Goal: Task Accomplishment & Management: Use online tool/utility

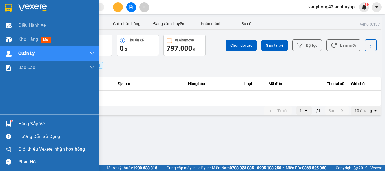
click at [17, 122] on div "Hàng sắp về" at bounding box center [49, 124] width 99 height 13
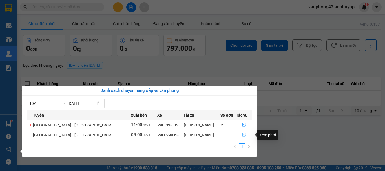
click at [242, 135] on icon "file-done" at bounding box center [244, 135] width 4 height 4
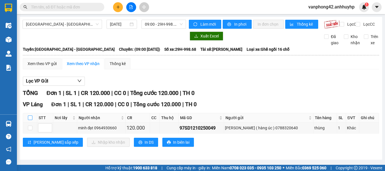
click at [29, 120] on label at bounding box center [30, 118] width 5 height 6
click at [29, 120] on input "checkbox" at bounding box center [30, 118] width 5 height 5
checkbox input "true"
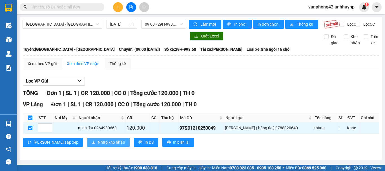
click at [98, 146] on span "Nhập kho nhận" at bounding box center [111, 142] width 27 height 6
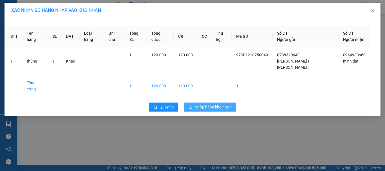
click at [207, 104] on span "Nhập hàng kho nhận" at bounding box center [213, 107] width 37 height 6
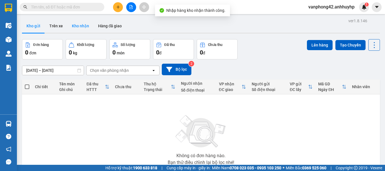
click at [83, 25] on button "Kho nhận" at bounding box center [80, 26] width 26 height 14
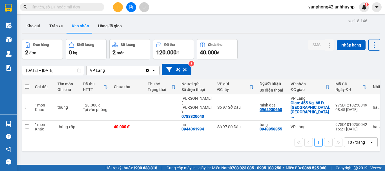
click at [46, 74] on div "ver 1.8.146 Kho gửi Trên xe Kho nhận Hàng đã giao Đơn hàng 2 đơn Khối lượng 0 k…" at bounding box center [201, 102] width 363 height 171
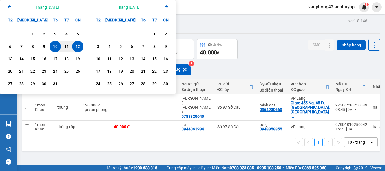
click at [75, 43] on div "12" at bounding box center [77, 46] width 11 height 11
click at [77, 44] on div "12" at bounding box center [78, 46] width 8 height 7
type input "[DATE] – [DATE]"
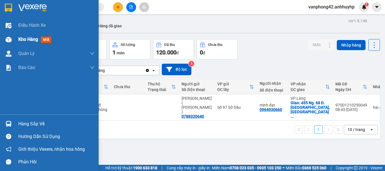
click at [16, 44] on div "Kho hàng mới" at bounding box center [49, 39] width 99 height 14
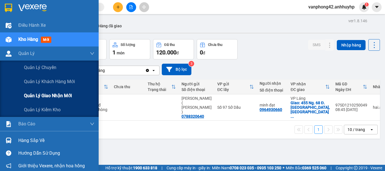
click at [40, 89] on div "Quản lý giao nhận mới" at bounding box center [59, 96] width 71 height 14
